Goal: Task Accomplishment & Management: Complete application form

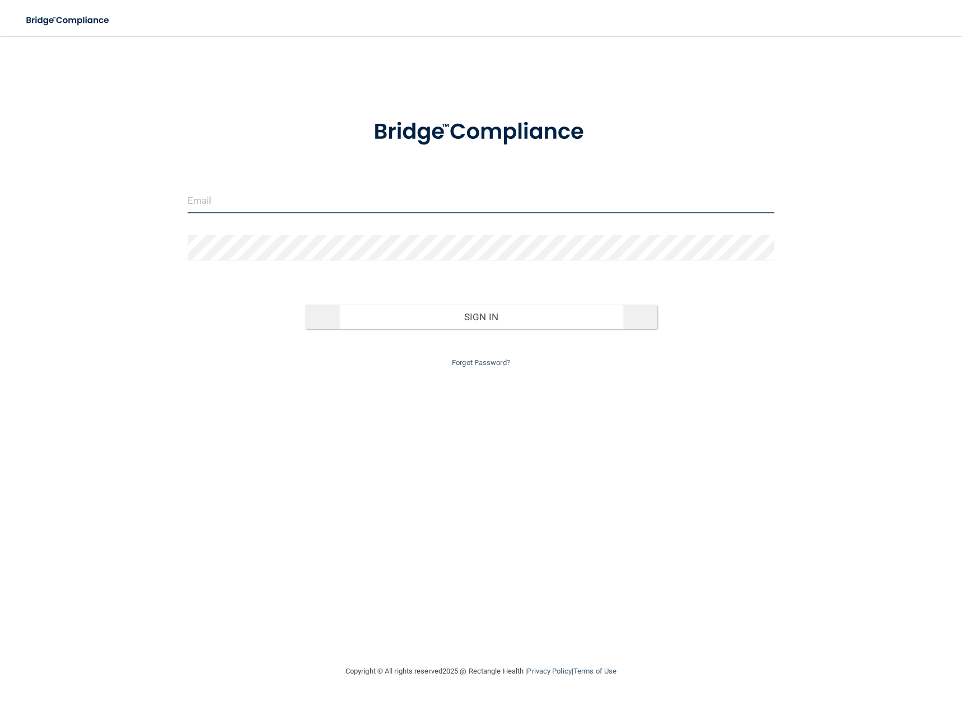
type input "[EMAIL_ADDRESS][DOMAIN_NAME]"
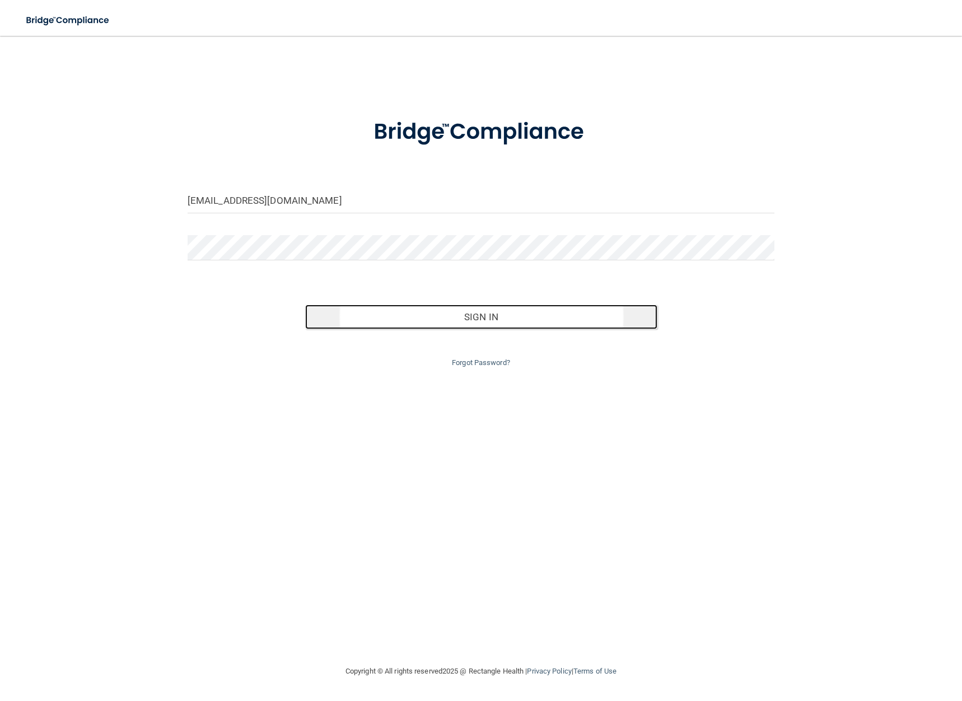
click at [493, 317] on button "Sign In" at bounding box center [481, 317] width 352 height 25
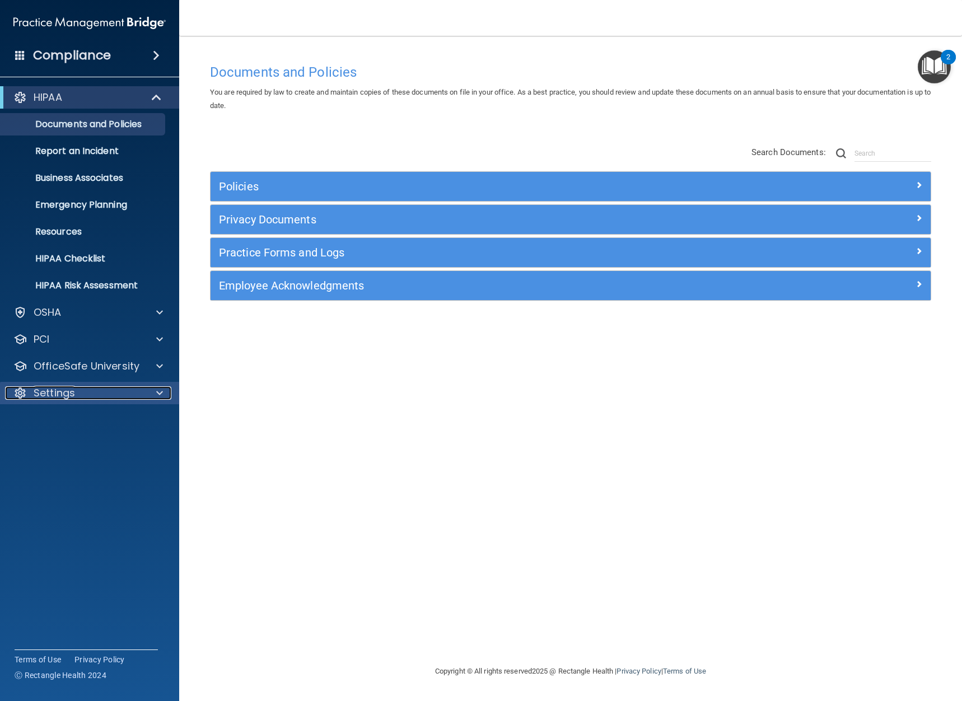
click at [53, 393] on p "Settings" at bounding box center [54, 392] width 41 height 13
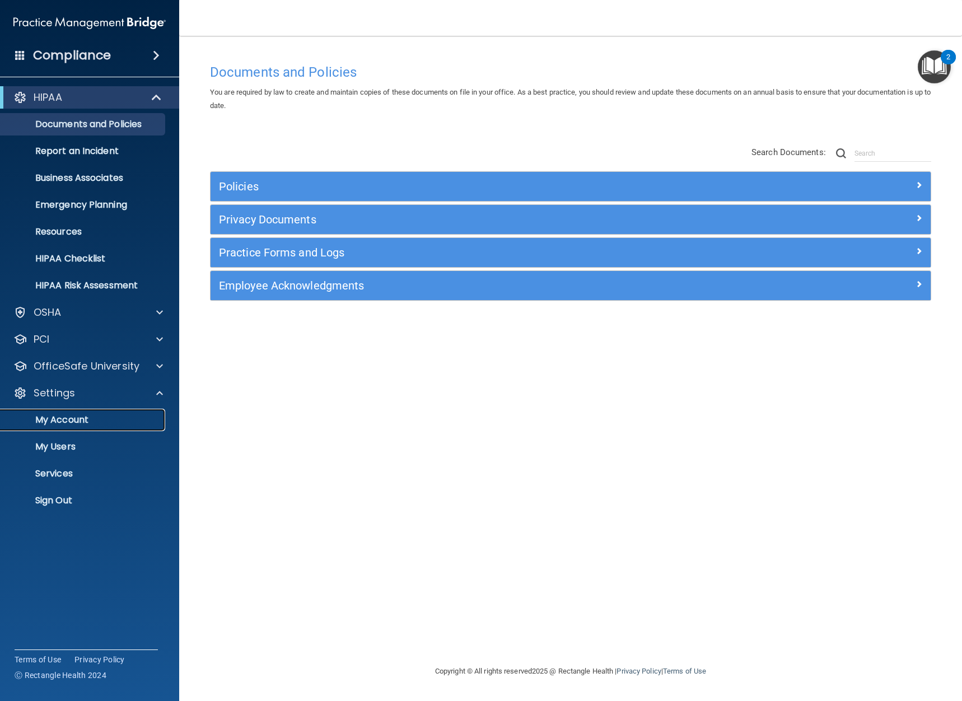
click at [59, 417] on p "My Account" at bounding box center [83, 419] width 153 height 11
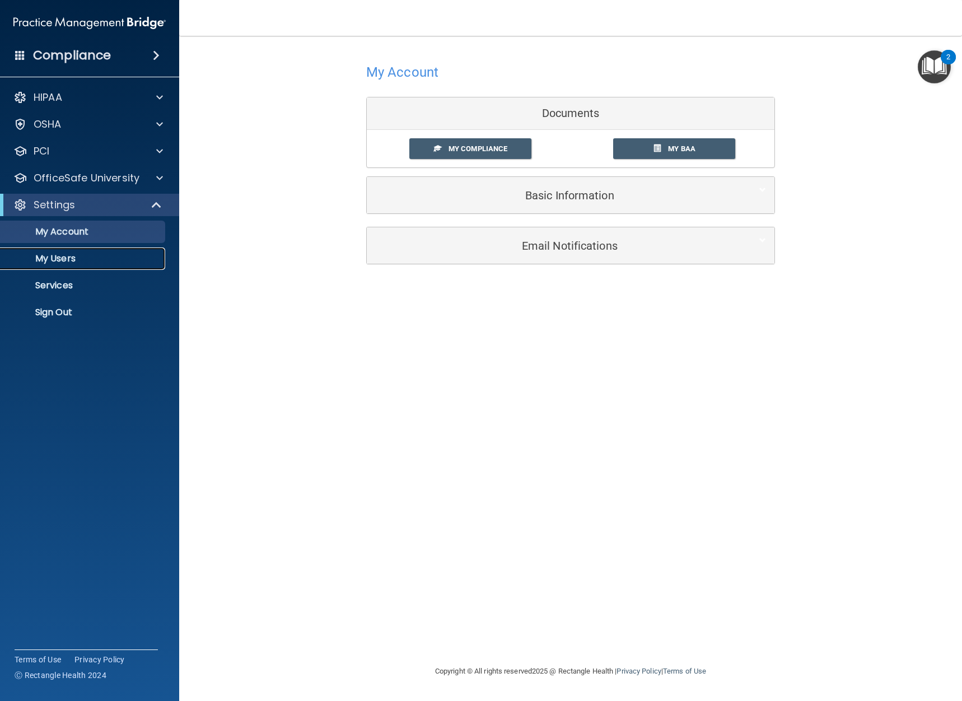
click at [85, 256] on p "My Users" at bounding box center [83, 258] width 153 height 11
select select "20"
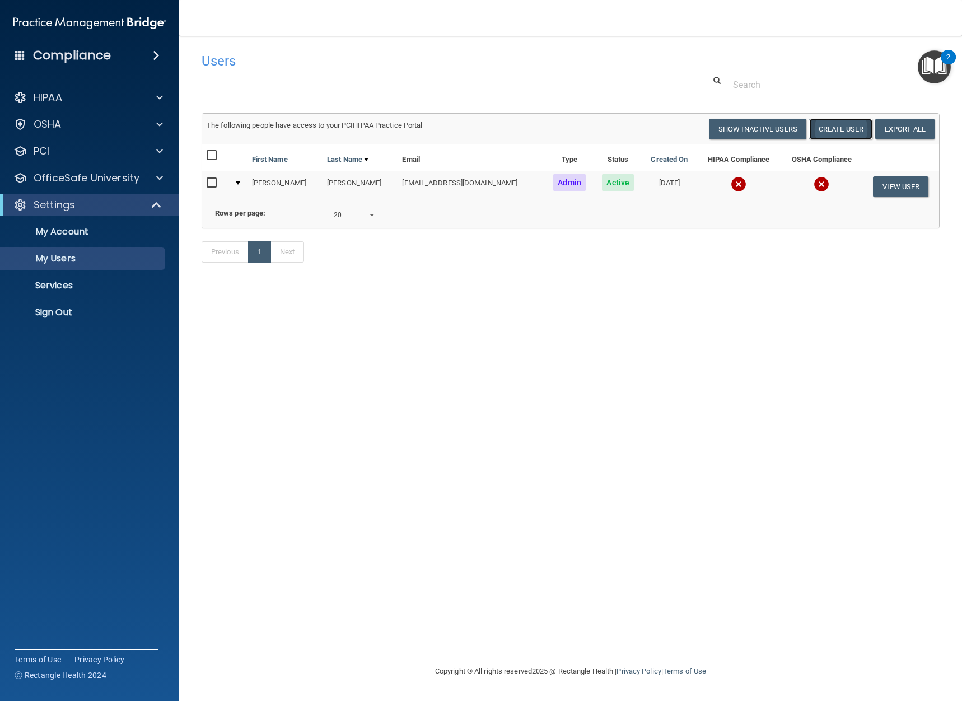
click at [847, 132] on button "Create User" at bounding box center [840, 129] width 63 height 21
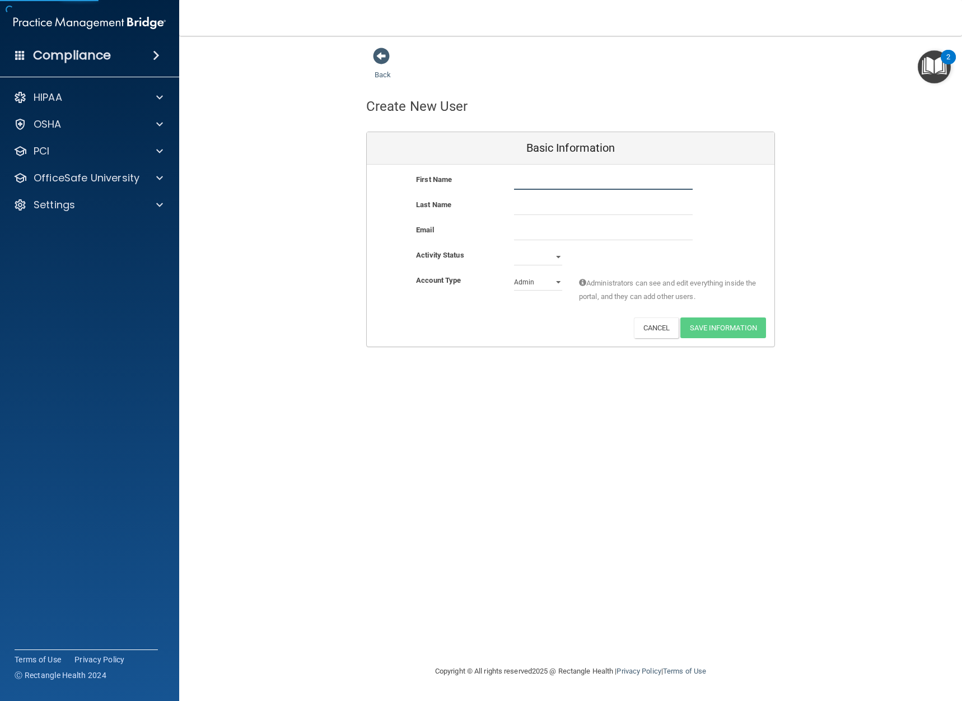
click at [567, 178] on input "text" at bounding box center [603, 181] width 179 height 17
type input "[PERSON_NAME]"
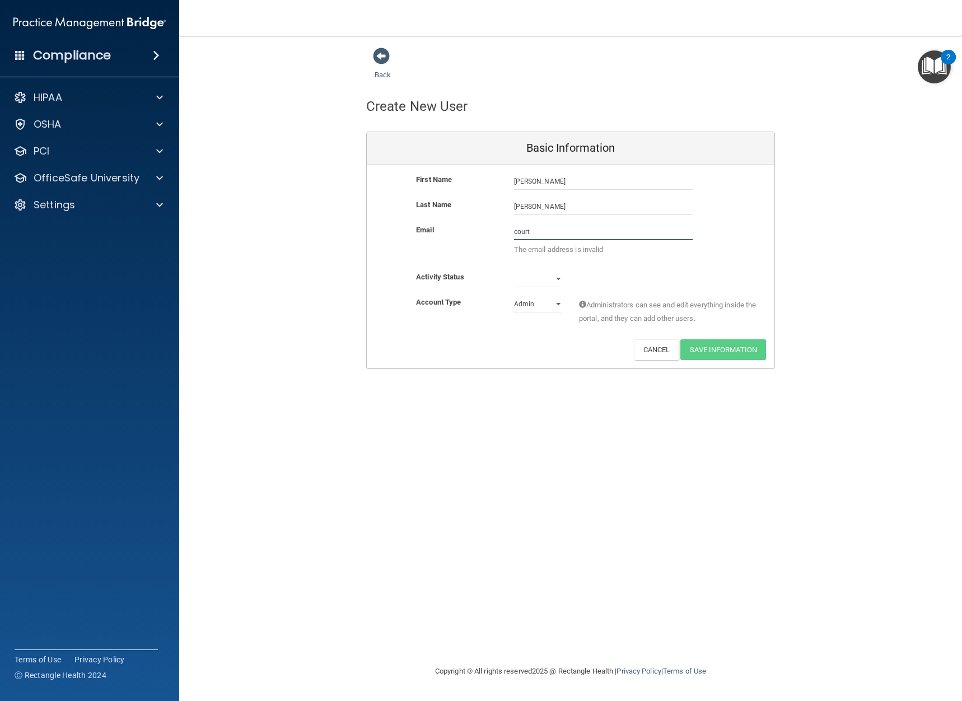
type input "[EMAIL_ADDRESS][DOMAIN_NAME]"
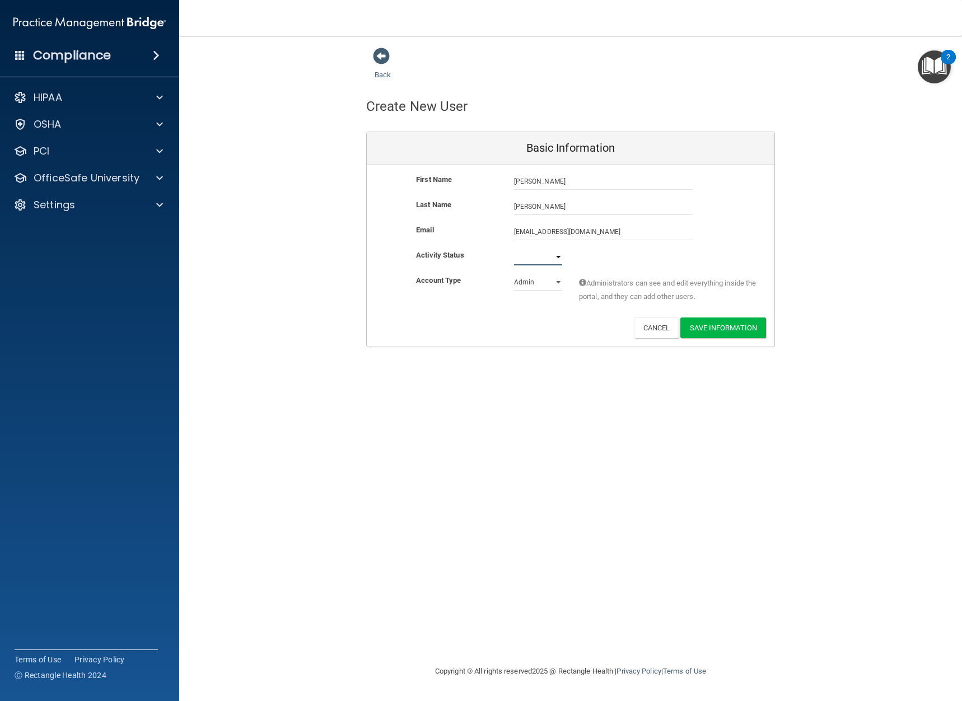
click at [542, 262] on select "Active Inactive" at bounding box center [538, 257] width 48 height 17
select select "active"
click at [514, 249] on select "Active Inactive" at bounding box center [538, 257] width 48 height 17
click at [532, 286] on select "Admin Member" at bounding box center [538, 282] width 48 height 17
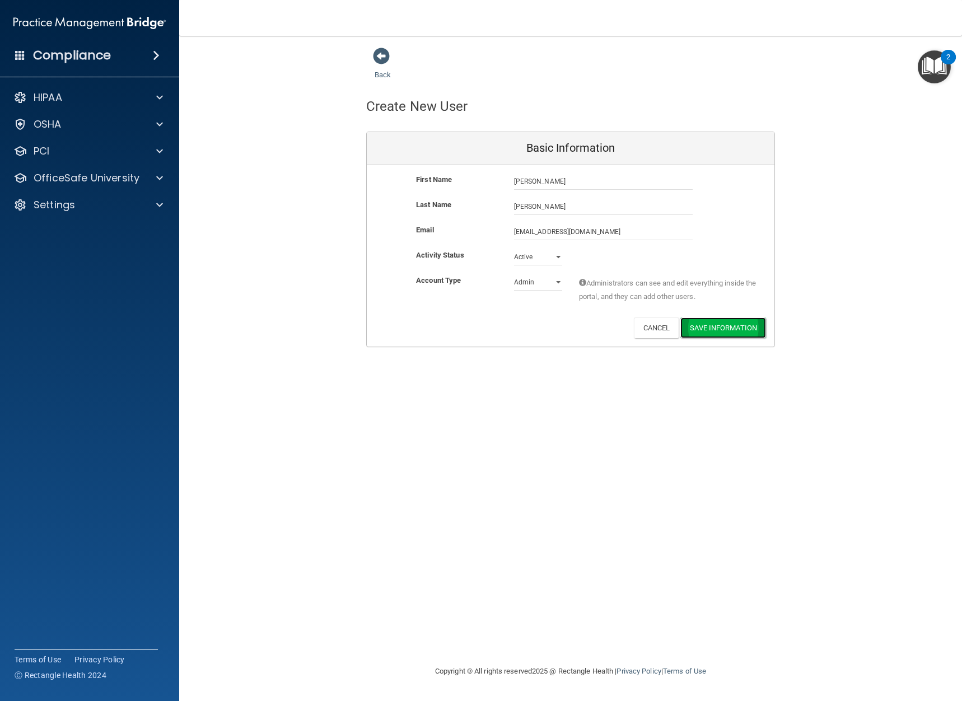
click at [743, 324] on button "Save Information" at bounding box center [723, 328] width 86 height 21
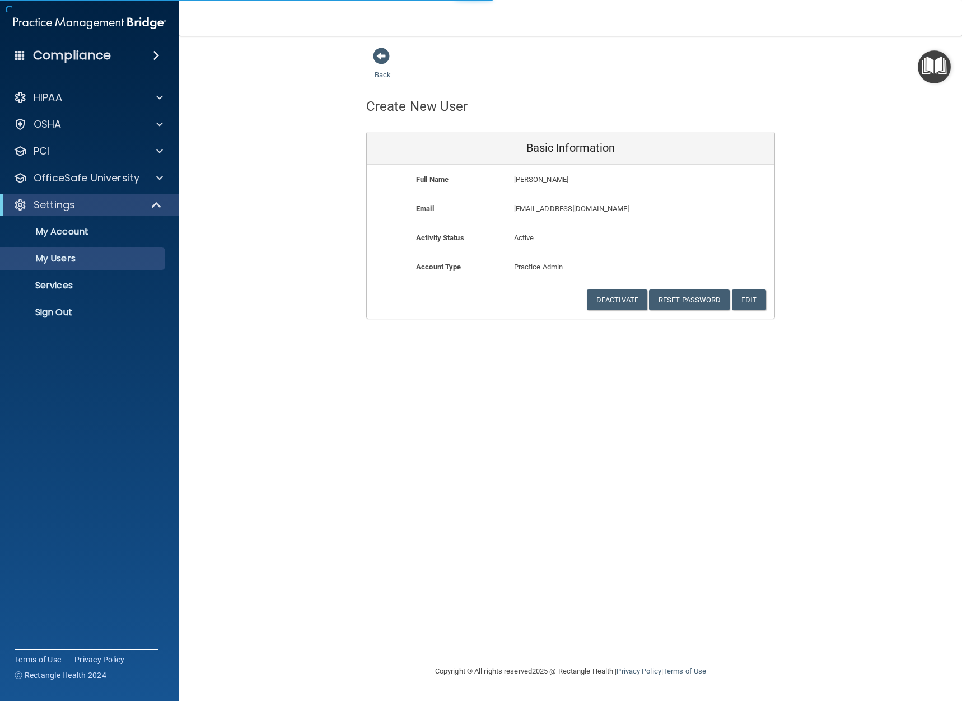
select select "20"
